Goal: Go to known website: Access a specific website the user already knows

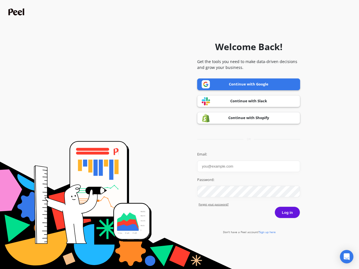
click at [347, 257] on icon "Open Intercom Messenger" at bounding box center [347, 257] width 6 height 7
